Goal: Ask a question

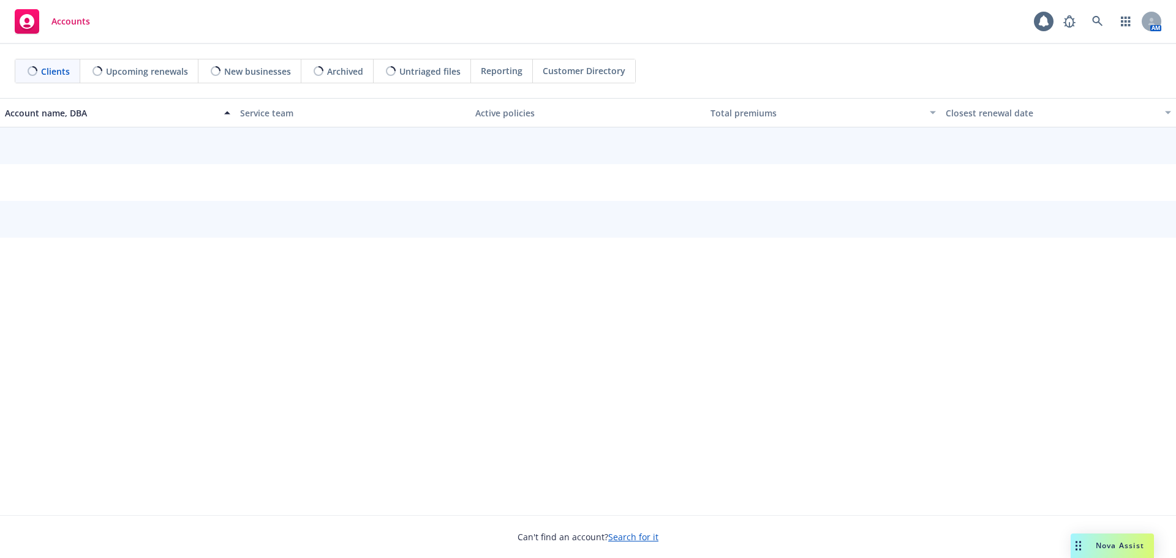
click at [1099, 542] on span "Nova Assist" at bounding box center [1120, 545] width 48 height 10
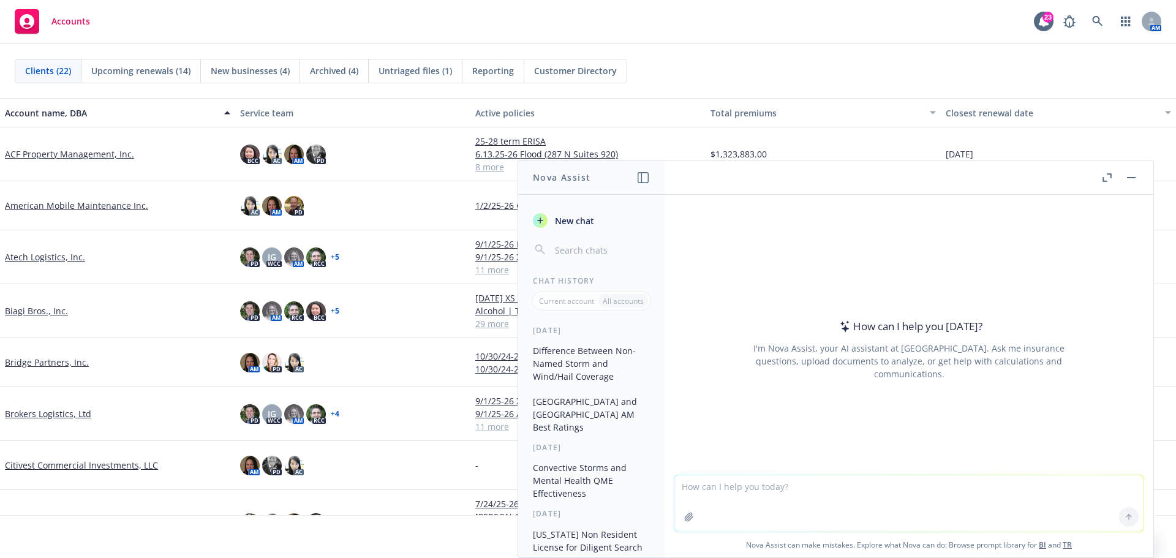
click at [865, 491] on textarea at bounding box center [908, 503] width 469 height 56
click at [842, 489] on textarea at bounding box center [908, 503] width 469 height 56
click at [1128, 183] on button "button" at bounding box center [1131, 177] width 15 height 15
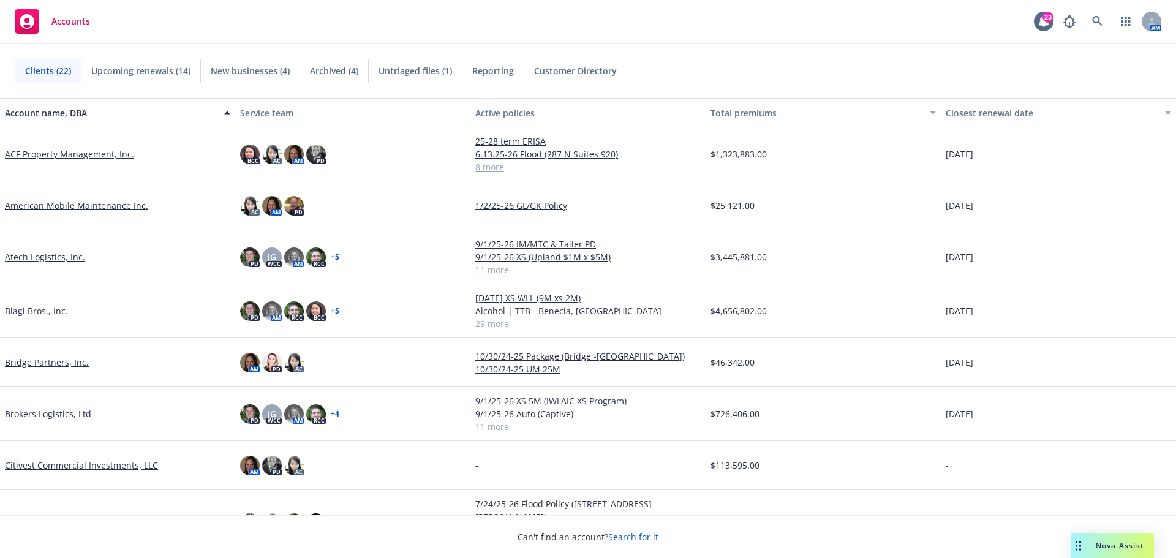
click at [1118, 546] on span "Nova Assist" at bounding box center [1120, 545] width 48 height 10
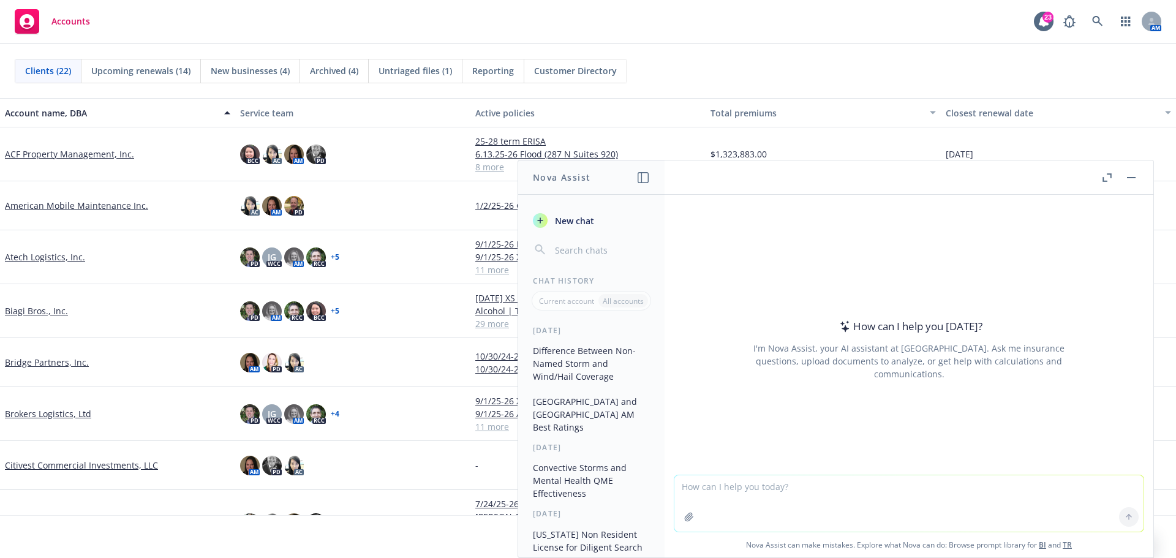
click at [546, 217] on div "button" at bounding box center [540, 220] width 15 height 15
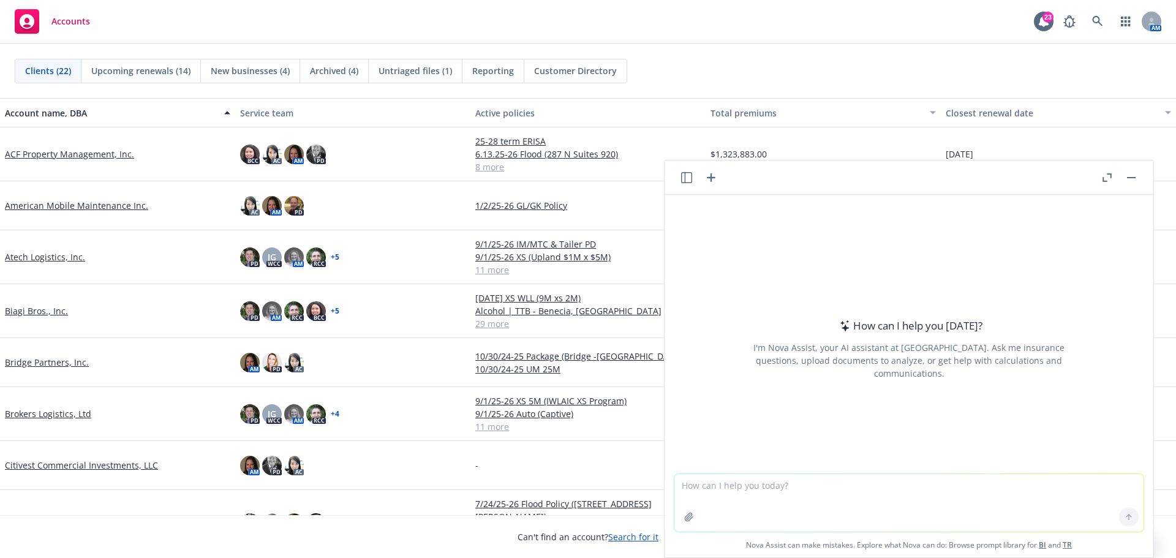
click at [1130, 175] on button "button" at bounding box center [1131, 177] width 15 height 15
